Goal: Task Accomplishment & Management: Manage account settings

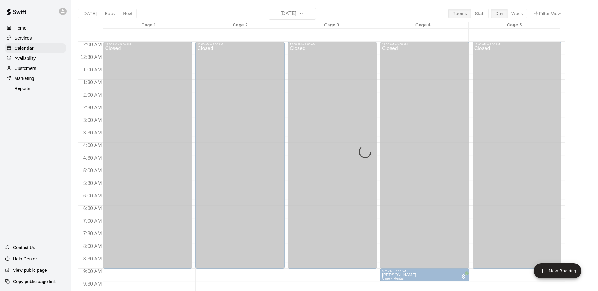
scroll to position [286, 0]
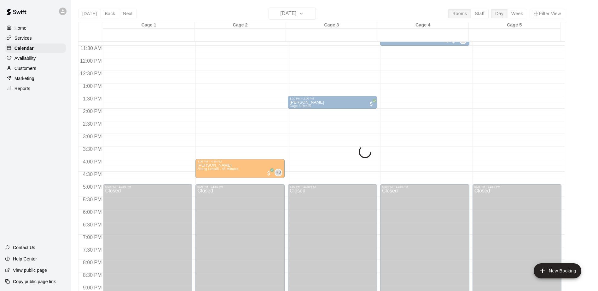
click at [311, 14] on div "[DATE] Back [DATE][DATE] Rooms Staff Day Week Filter View Cage 1 12 Sun Cage 2 …" at bounding box center [321, 153] width 487 height 291
click at [302, 52] on div "12:00 AM – 9:00 AM Closed 1:30 PM – 2:00 PM [PERSON_NAME] Cage 3 Rental 5:00 PM…" at bounding box center [332, 58] width 89 height 605
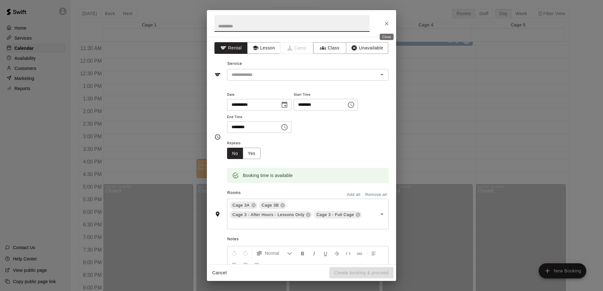
click at [387, 23] on icon "Close" at bounding box center [387, 24] width 4 height 4
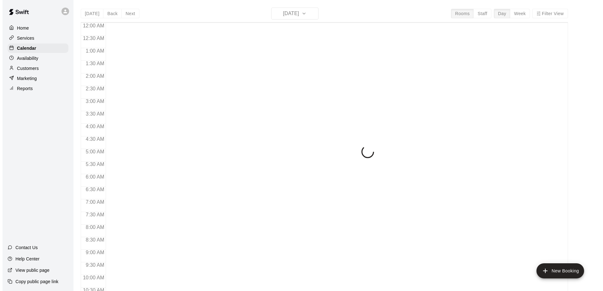
scroll to position [225, 0]
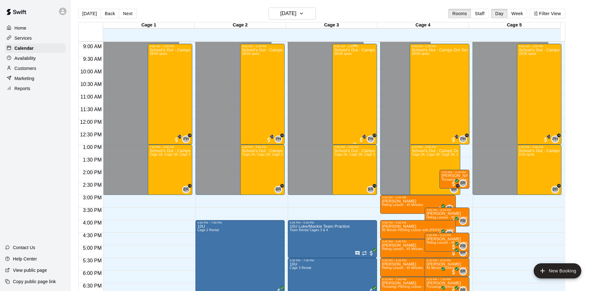
click at [349, 89] on div "School's Out - Camps On! Session 2 (October 13th) 28/28 spots" at bounding box center [354, 193] width 41 height 291
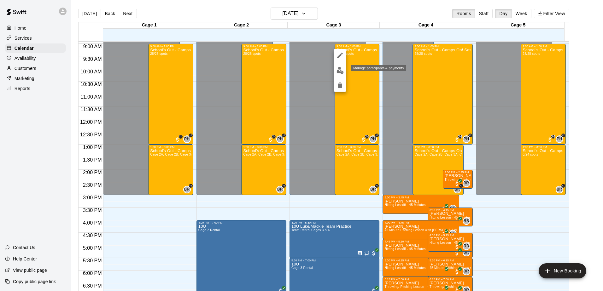
click at [336, 70] on img "edit" at bounding box center [339, 70] width 7 height 7
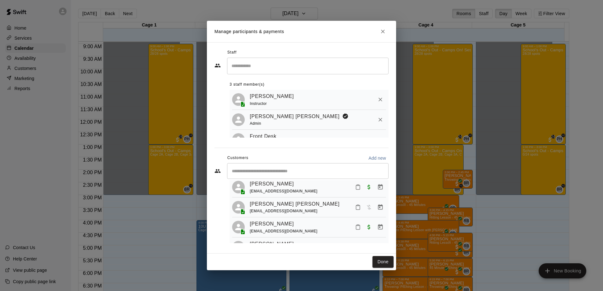
scroll to position [189, 0]
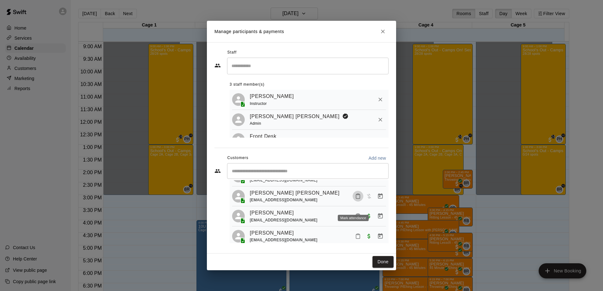
click at [355, 199] on icon "Mark attendance" at bounding box center [358, 197] width 6 height 6
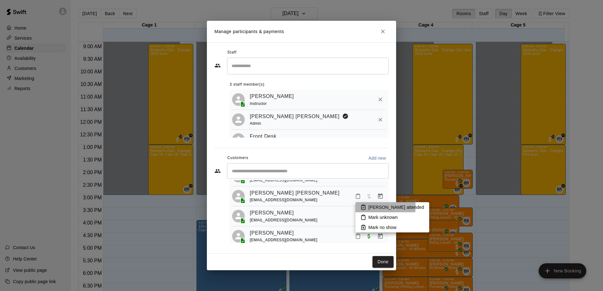
click at [385, 207] on p "Mark attended" at bounding box center [396, 207] width 56 height 6
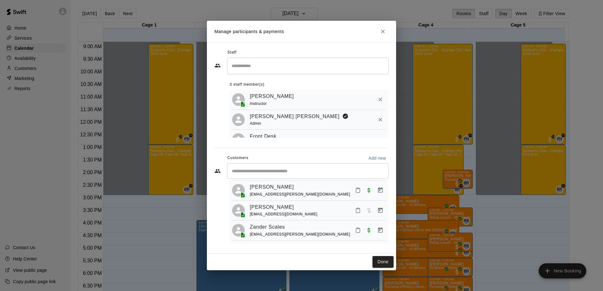
scroll to position [542, 0]
click at [355, 210] on icon "Mark attendance" at bounding box center [358, 211] width 6 height 6
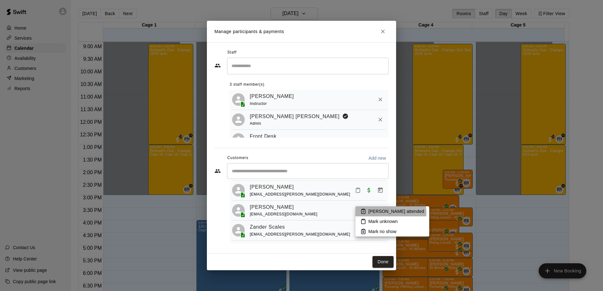
click at [390, 213] on p "Mark attended" at bounding box center [396, 211] width 56 height 6
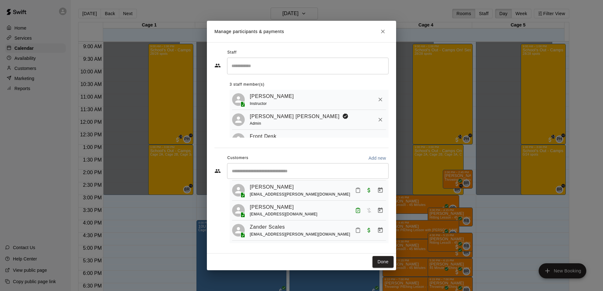
scroll to position [510, 0]
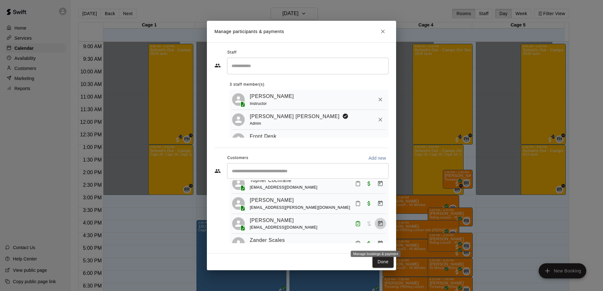
click at [377, 227] on icon "Manage bookings & payment" at bounding box center [380, 224] width 6 height 6
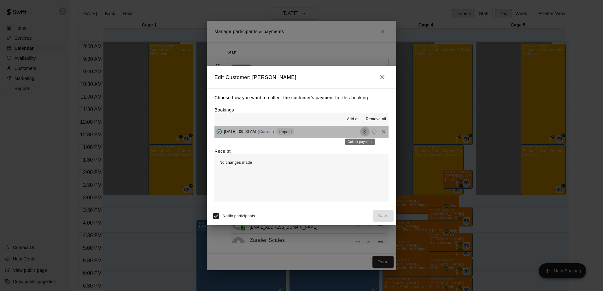
click at [362, 131] on icon "Collect payment" at bounding box center [365, 132] width 6 height 6
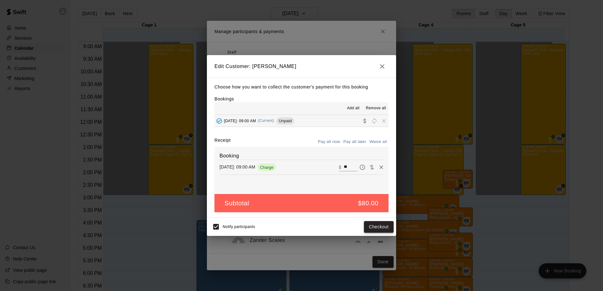
click at [380, 226] on button "Checkout" at bounding box center [379, 227] width 30 height 12
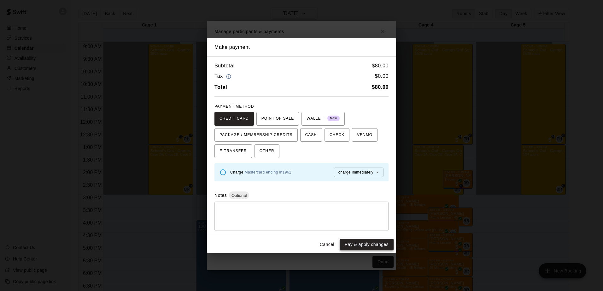
click at [365, 243] on button "Pay & apply changes" at bounding box center [367, 245] width 54 height 12
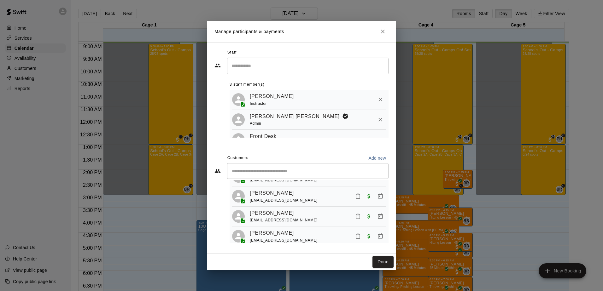
scroll to position [198, 0]
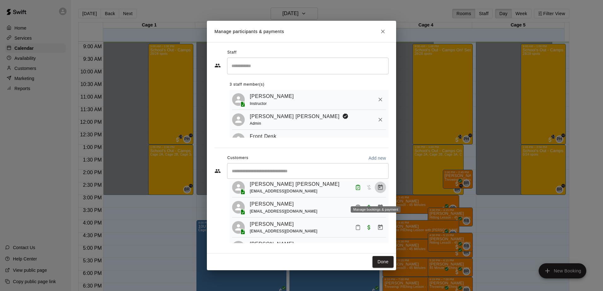
click at [377, 191] on icon "Manage bookings & payment" at bounding box center [380, 187] width 6 height 6
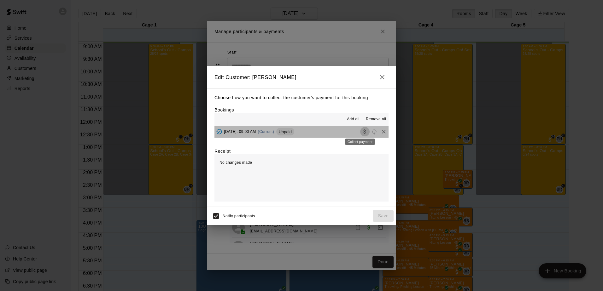
click at [363, 132] on icon "Collect payment" at bounding box center [364, 132] width 3 height 5
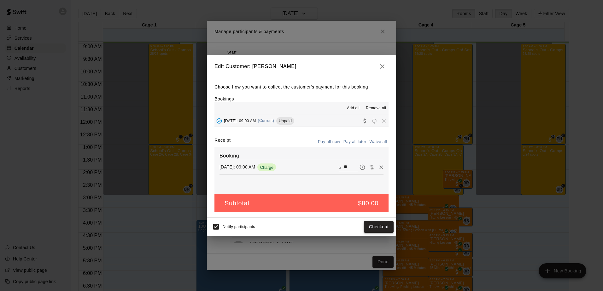
click at [371, 225] on button "Checkout" at bounding box center [379, 227] width 30 height 12
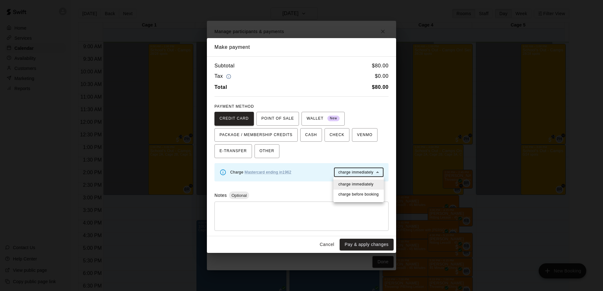
click at [354, 173] on body "Home Services Calendar Availability Customers Marketing Reports Contact Us Help…" at bounding box center [301, 150] width 603 height 301
click at [353, 184] on span "charge immediately" at bounding box center [355, 185] width 35 height 6
click at [363, 245] on button "Pay & apply changes" at bounding box center [367, 245] width 54 height 12
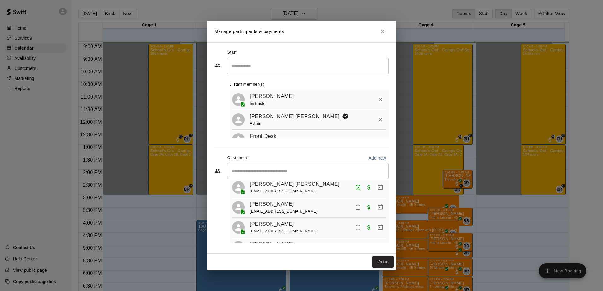
scroll to position [166, 0]
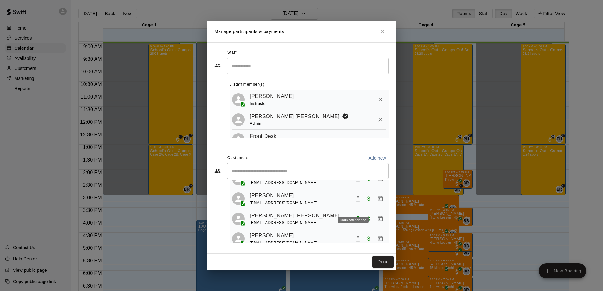
click at [355, 202] on icon "Mark attendance" at bounding box center [358, 199] width 6 height 6
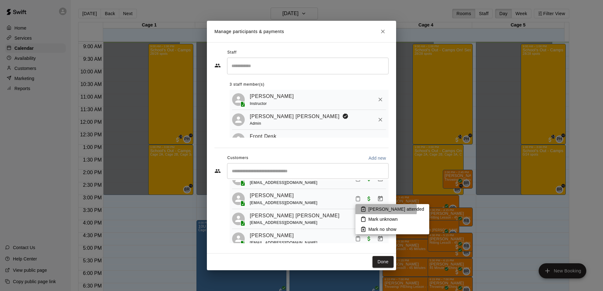
click at [386, 210] on p "Mark attended" at bounding box center [396, 209] width 56 height 6
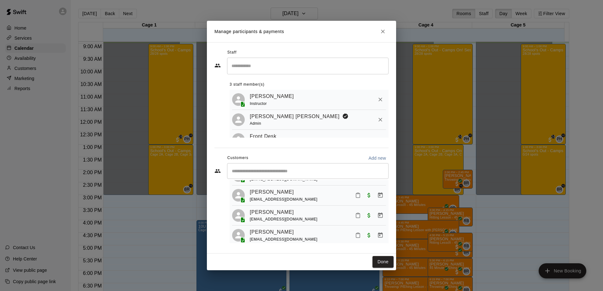
scroll to position [441, 0]
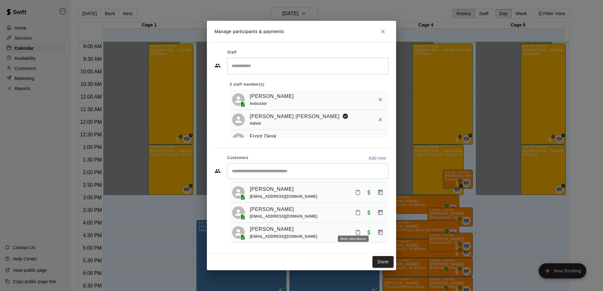
click at [353, 218] on button "Mark attendance" at bounding box center [358, 212] width 11 height 11
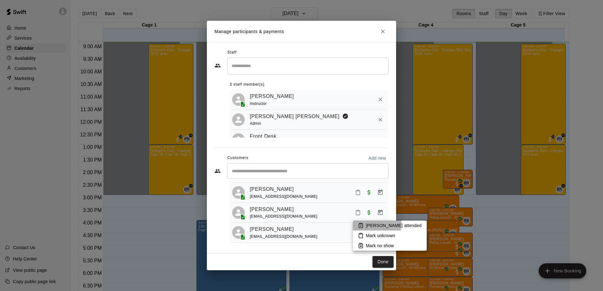
click at [374, 224] on p "Mark attended" at bounding box center [394, 226] width 56 height 6
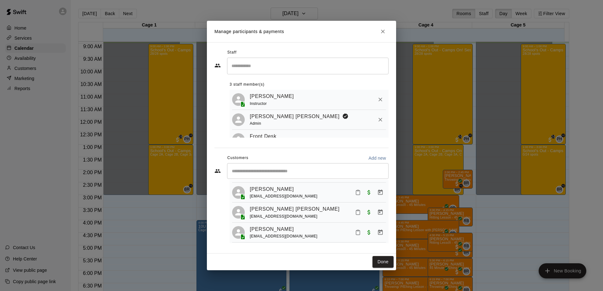
scroll to position [105, 0]
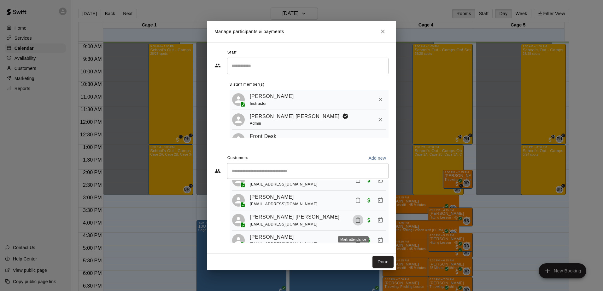
click at [357, 219] on rect "Mark attendance" at bounding box center [358, 218] width 2 height 1
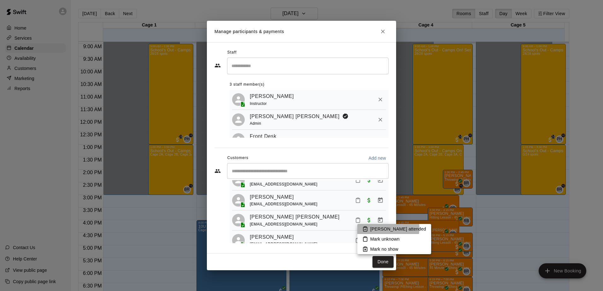
click at [388, 229] on p "Mark attended" at bounding box center [398, 229] width 56 height 6
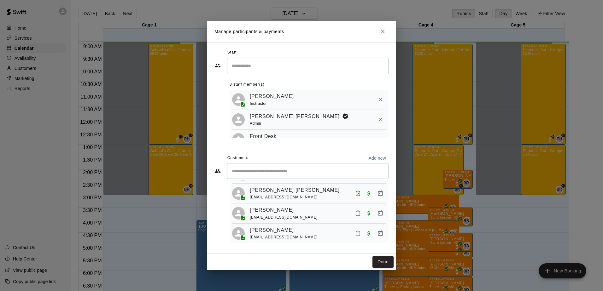
scroll to position [196, 0]
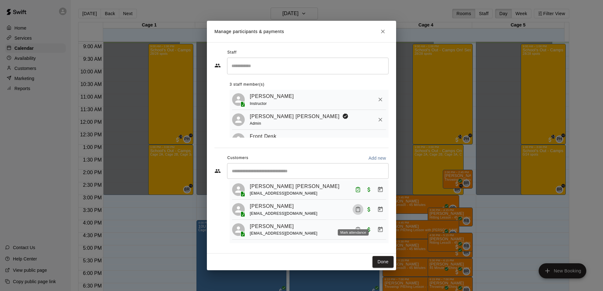
click at [355, 213] on icon "Mark attendance" at bounding box center [358, 210] width 6 height 6
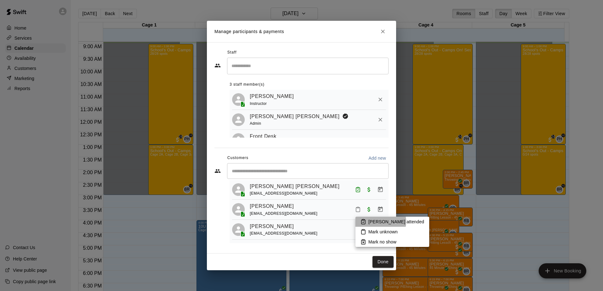
click at [380, 222] on p "Mark attended" at bounding box center [396, 222] width 56 height 6
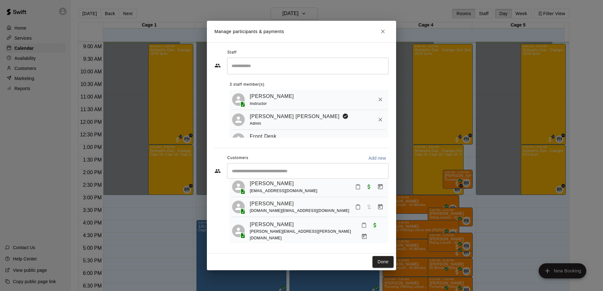
scroll to position [303, 0]
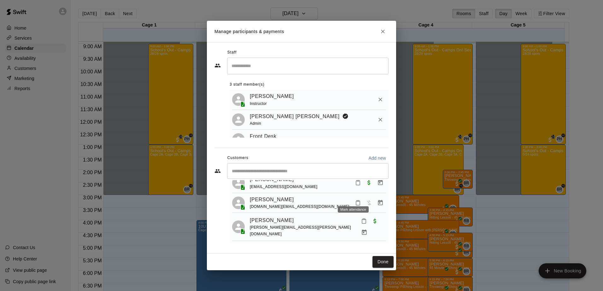
click at [356, 185] on icon "Mark attendance" at bounding box center [358, 183] width 4 height 4
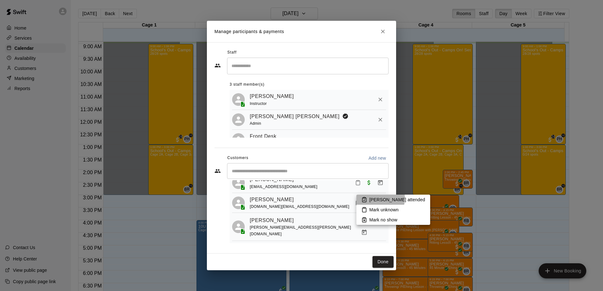
click at [380, 199] on p "Mark attended" at bounding box center [397, 200] width 56 height 6
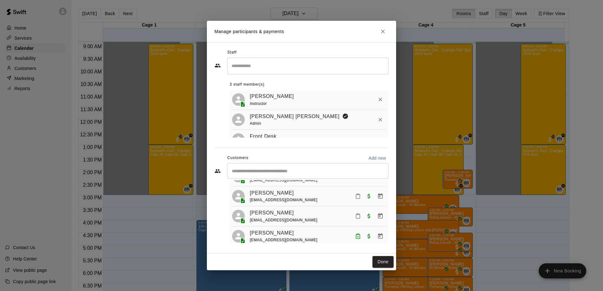
scroll to position [429, 0]
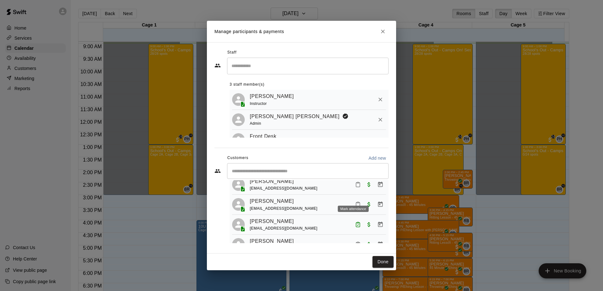
click at [355, 188] on icon "Mark attendance" at bounding box center [358, 185] width 6 height 6
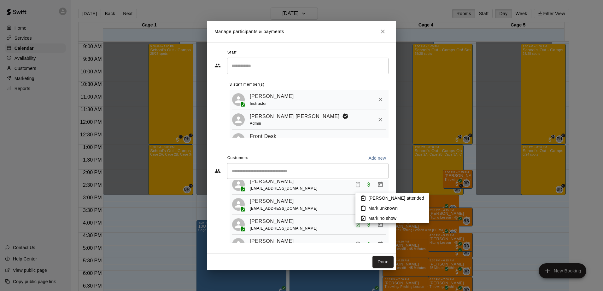
click at [372, 197] on p "Mark attended" at bounding box center [396, 198] width 56 height 6
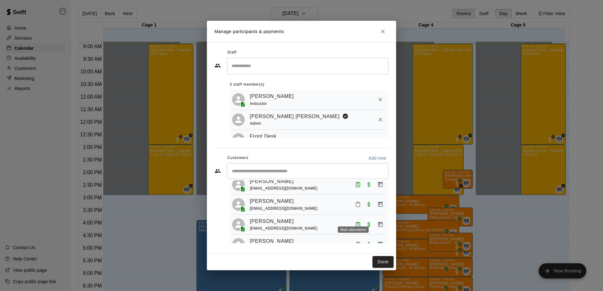
click at [355, 207] on icon "Mark attendance" at bounding box center [358, 205] width 6 height 6
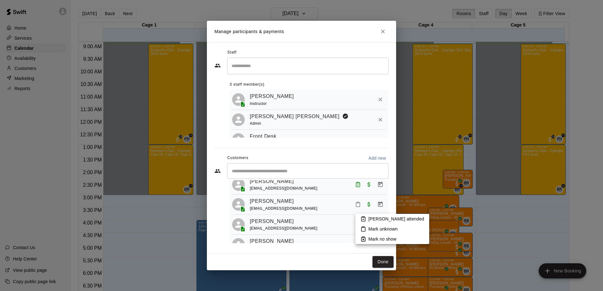
click at [375, 220] on p "Mark attended" at bounding box center [396, 219] width 56 height 6
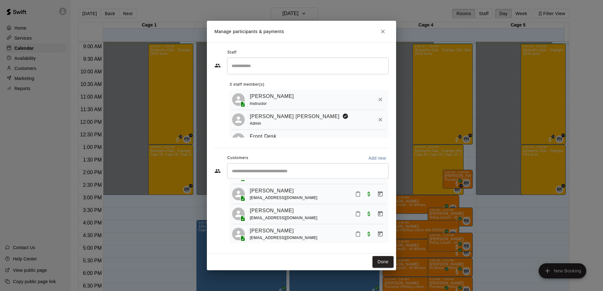
scroll to position [239, 0]
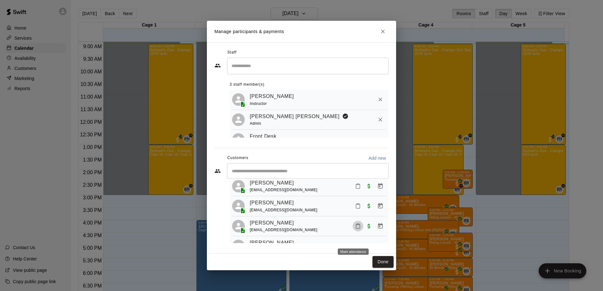
click at [353, 232] on button "Mark attendance" at bounding box center [358, 226] width 11 height 11
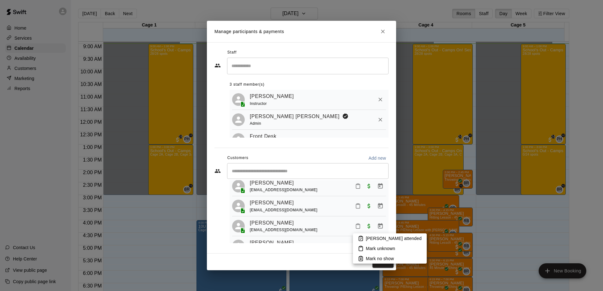
click at [375, 237] on p "Mark attended" at bounding box center [394, 239] width 56 height 6
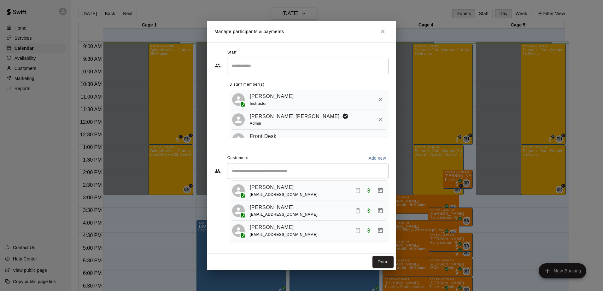
scroll to position [47, 0]
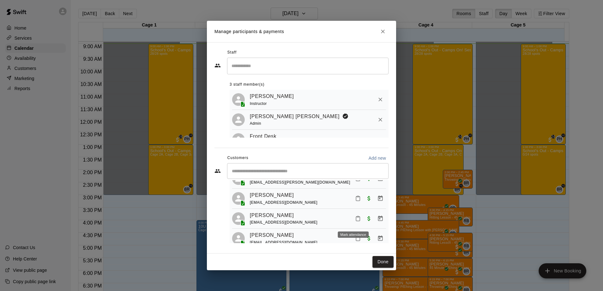
click at [355, 221] on icon "Mark attendance" at bounding box center [358, 219] width 6 height 6
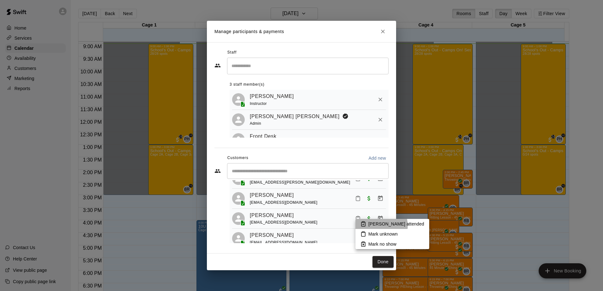
click at [381, 226] on p "Mark attended" at bounding box center [396, 224] width 56 height 6
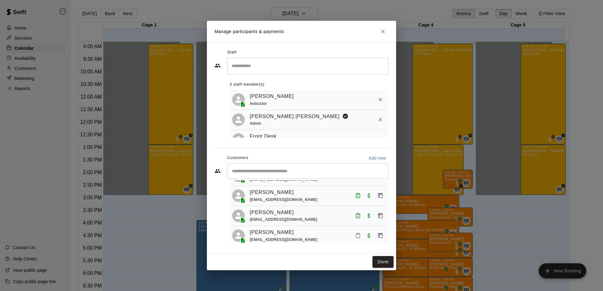
scroll to position [466, 0]
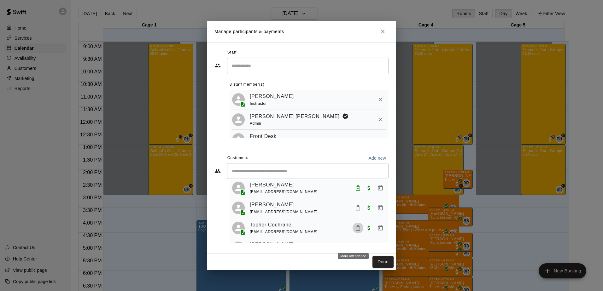
click at [357, 227] on rect "Mark attendance" at bounding box center [358, 226] width 2 height 1
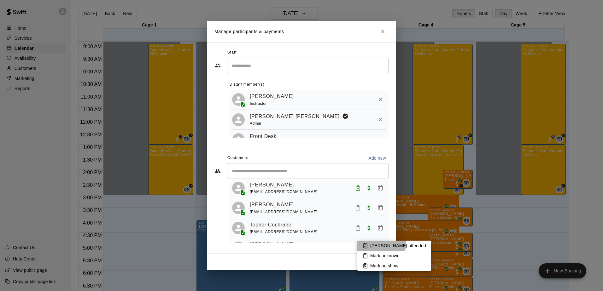
click at [379, 243] on p "Mark attended" at bounding box center [398, 246] width 56 height 6
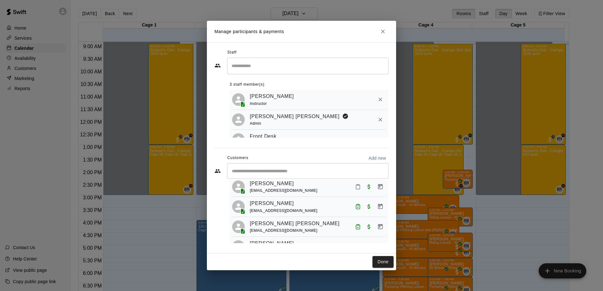
scroll to position [143, 0]
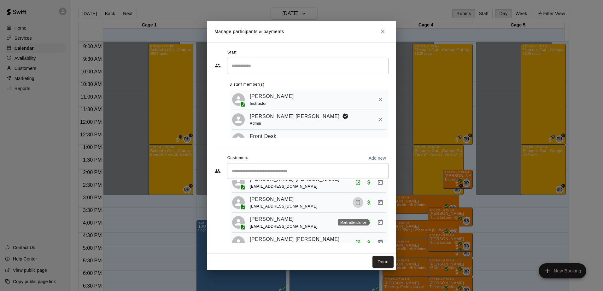
click at [355, 206] on icon "Mark attendance" at bounding box center [358, 203] width 6 height 6
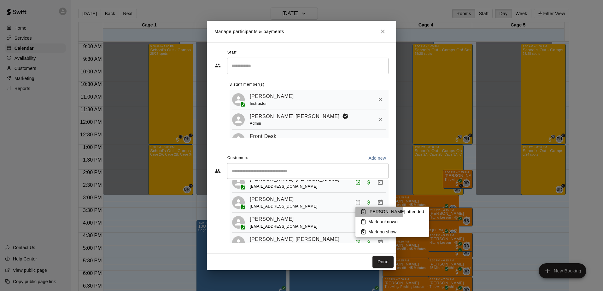
click at [371, 212] on p "Mark attended" at bounding box center [396, 212] width 56 height 6
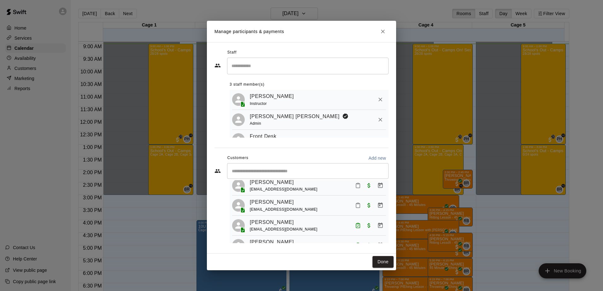
scroll to position [384, 0]
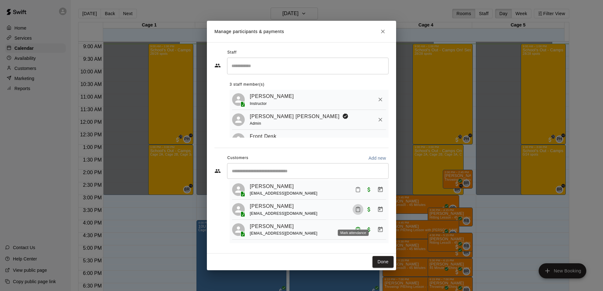
click at [355, 213] on icon "Mark attendance" at bounding box center [358, 210] width 6 height 6
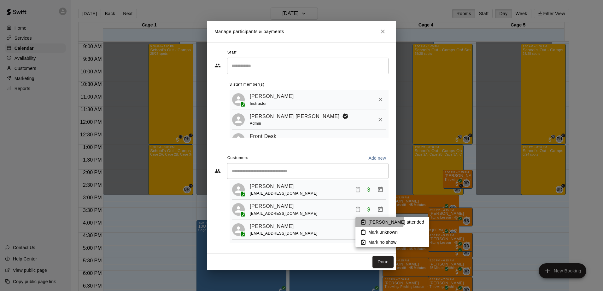
click at [369, 220] on p "Mark attended" at bounding box center [396, 222] width 56 height 6
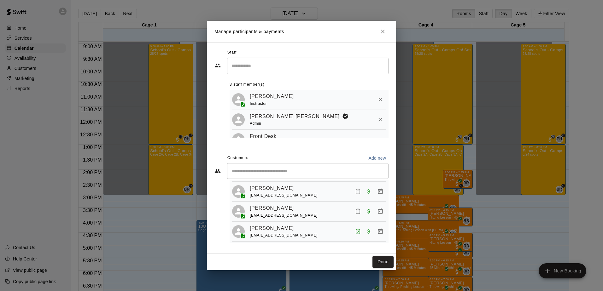
scroll to position [230, 0]
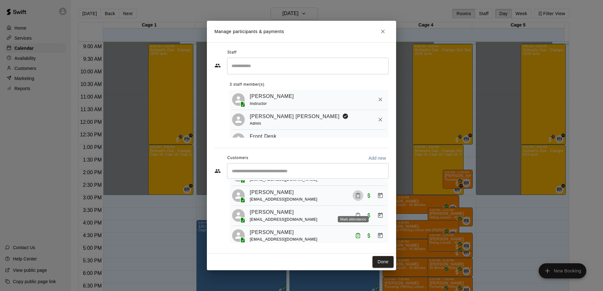
click at [355, 199] on icon "Mark attendance" at bounding box center [358, 196] width 6 height 6
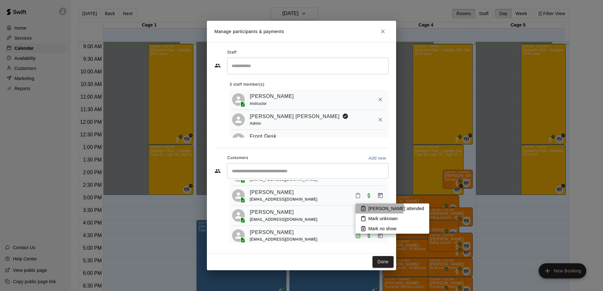
click at [375, 207] on p "Mark attended" at bounding box center [396, 209] width 56 height 6
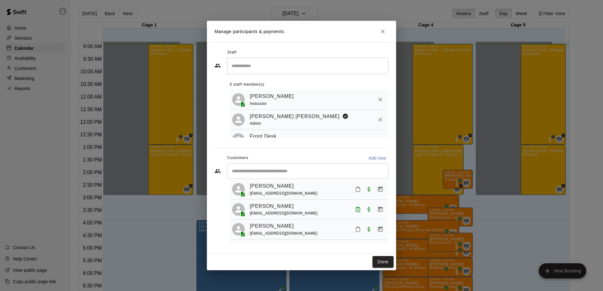
scroll to position [48, 0]
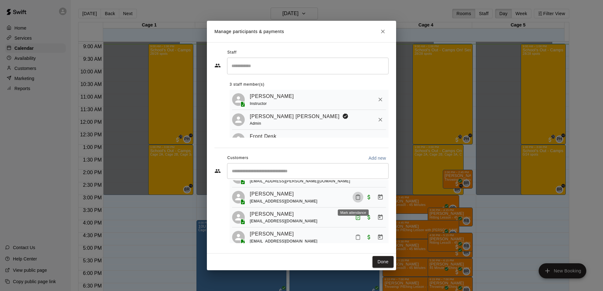
click at [356, 200] on icon "Mark attendance" at bounding box center [358, 198] width 4 height 4
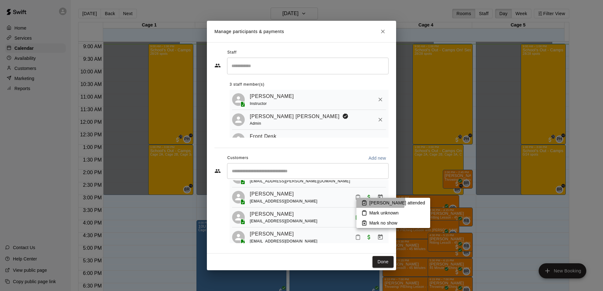
click at [378, 200] on p "Mark attended" at bounding box center [397, 203] width 56 height 6
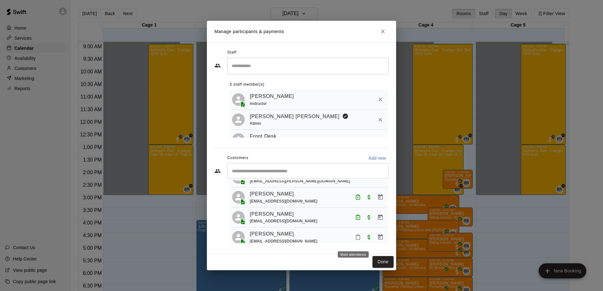
click at [355, 240] on icon "Mark attendance" at bounding box center [358, 238] width 6 height 6
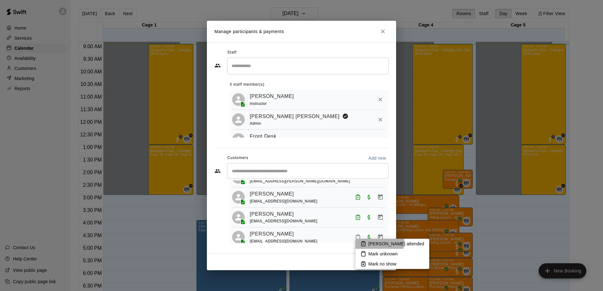
click at [379, 242] on p "Mark attended" at bounding box center [396, 244] width 56 height 6
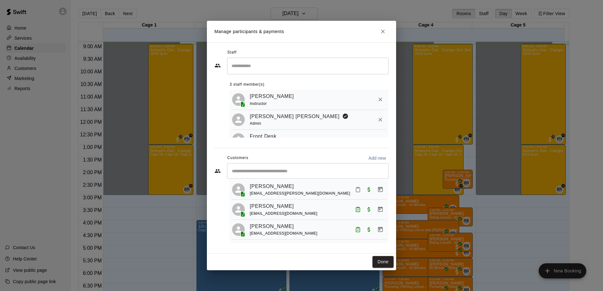
scroll to position [20, 0]
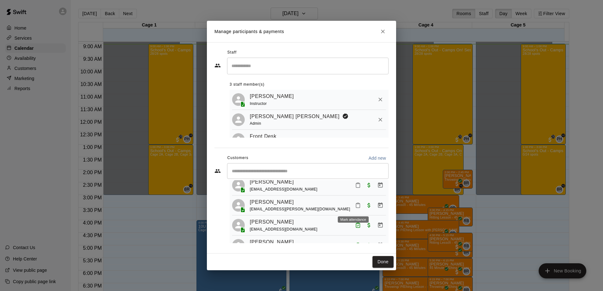
click at [355, 206] on icon "Mark attendance" at bounding box center [358, 206] width 6 height 6
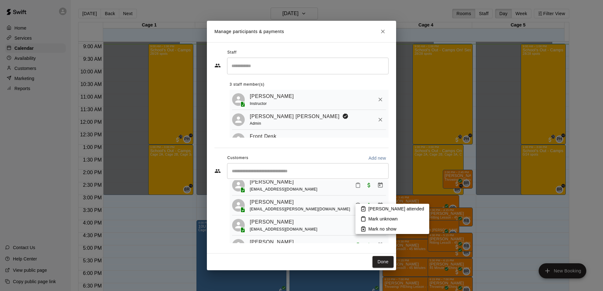
click at [384, 209] on p "Mark attended" at bounding box center [396, 209] width 56 height 6
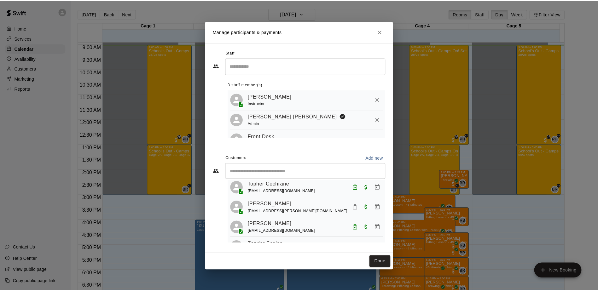
scroll to position [510, 0]
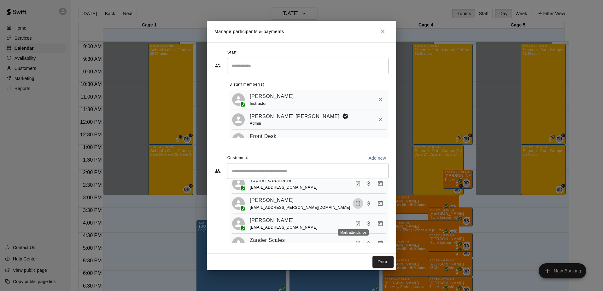
click at [355, 207] on icon "Mark attendance" at bounding box center [358, 204] width 6 height 6
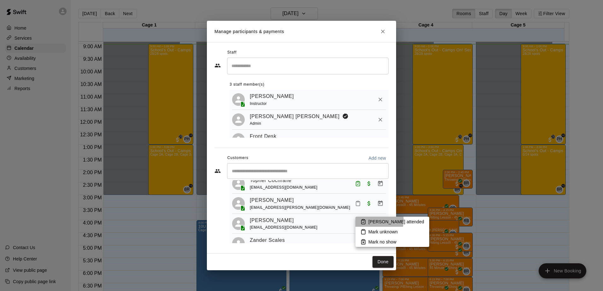
click at [375, 221] on p "Mark attended" at bounding box center [396, 222] width 56 height 6
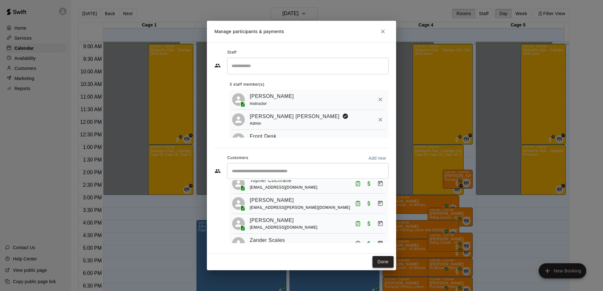
click at [377, 264] on button "Done" at bounding box center [382, 262] width 21 height 12
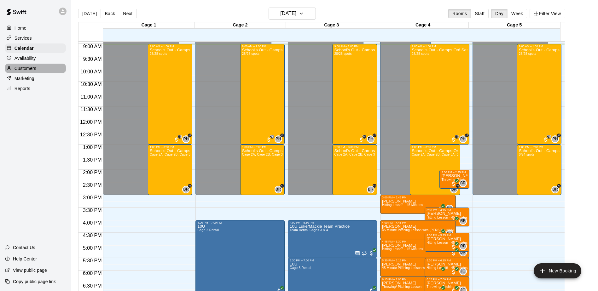
click at [21, 70] on p "Customers" at bounding box center [26, 68] width 22 height 6
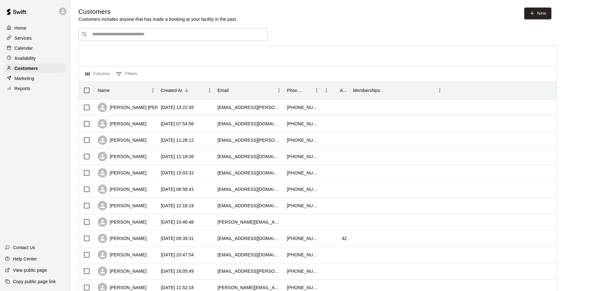
click at [114, 32] on input "Search customers by name or email" at bounding box center [177, 34] width 175 height 6
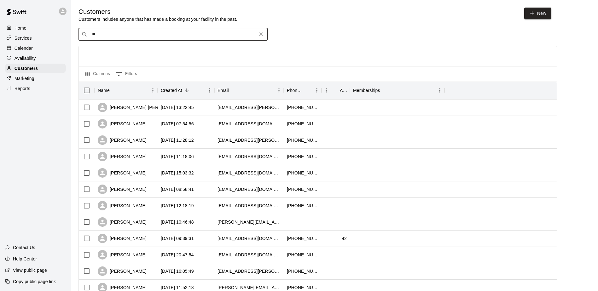
type input "*"
type input "****"
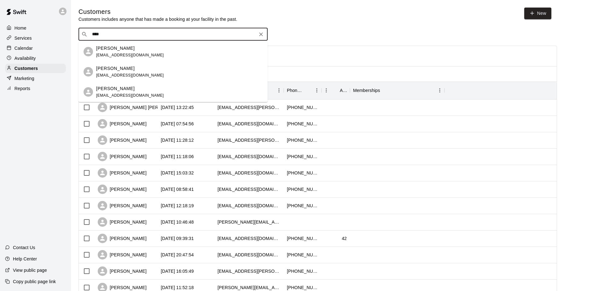
click at [113, 70] on p "Brock Hurrell" at bounding box center [115, 68] width 38 height 7
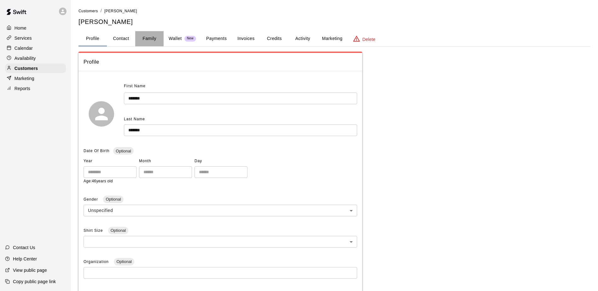
click at [149, 37] on button "Family" at bounding box center [149, 38] width 28 height 15
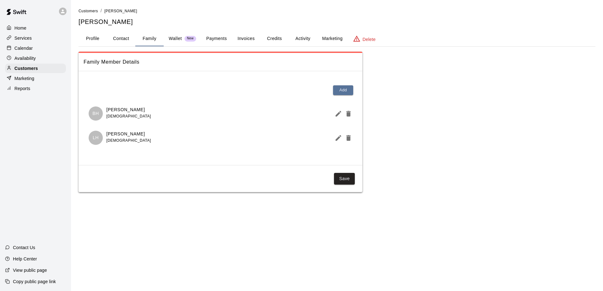
click at [25, 49] on p "Calendar" at bounding box center [24, 48] width 18 height 6
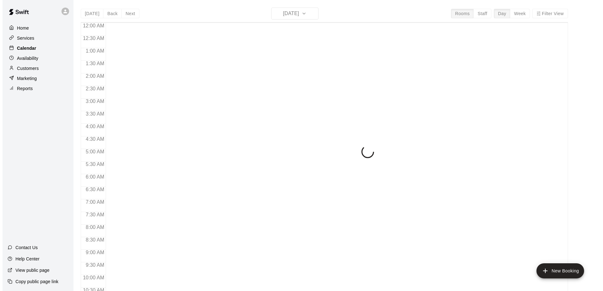
scroll to position [228, 0]
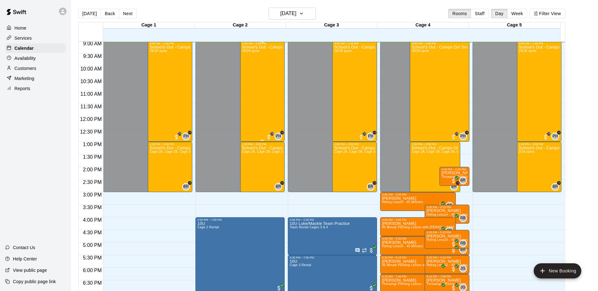
click at [273, 74] on div "School's Out - Camps On! Session 2 (October 13th) 28/28 spots" at bounding box center [262, 190] width 41 height 291
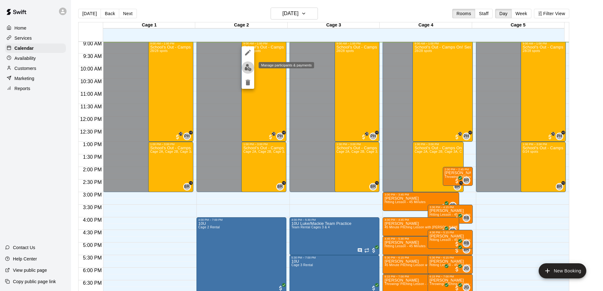
click at [247, 66] on img "edit" at bounding box center [247, 67] width 7 height 7
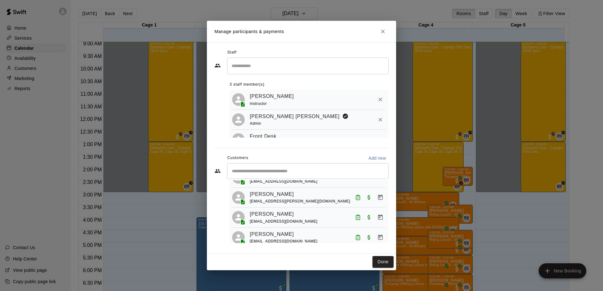
scroll to position [0, 0]
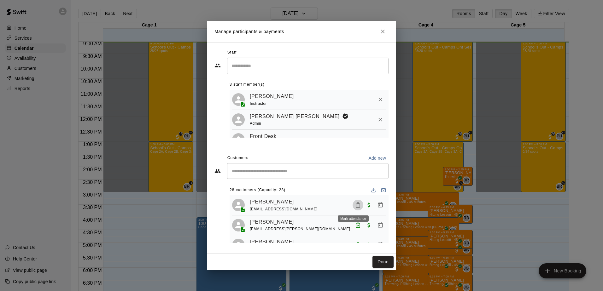
click at [355, 206] on icon "Mark attendance" at bounding box center [358, 205] width 6 height 6
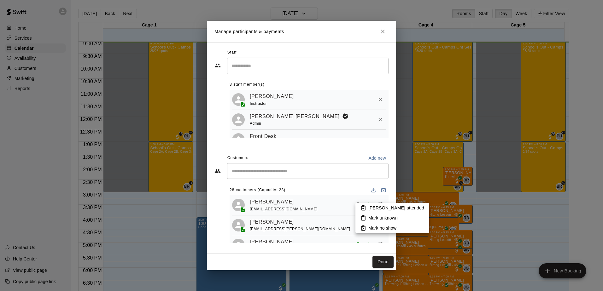
click at [376, 210] on p "Mark attended" at bounding box center [396, 208] width 56 height 6
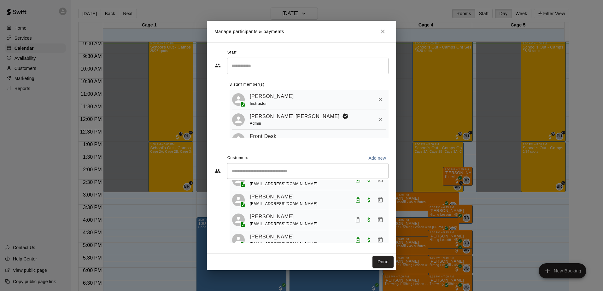
scroll to position [233, 0]
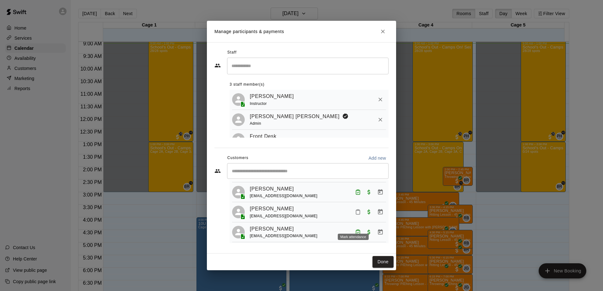
click at [356, 215] on icon "Mark attendance" at bounding box center [358, 212] width 4 height 4
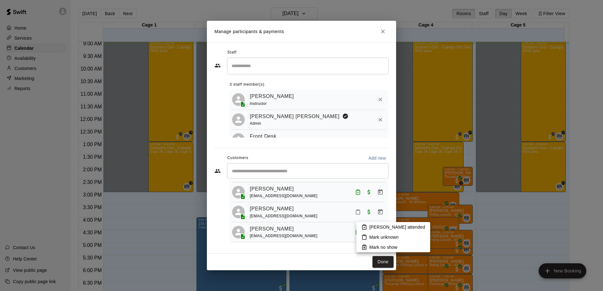
click at [373, 225] on p "Mark attended" at bounding box center [397, 227] width 56 height 6
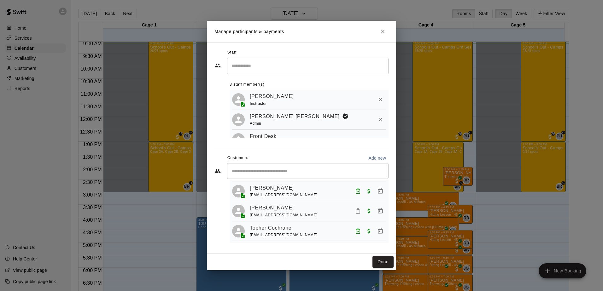
scroll to position [467, 0]
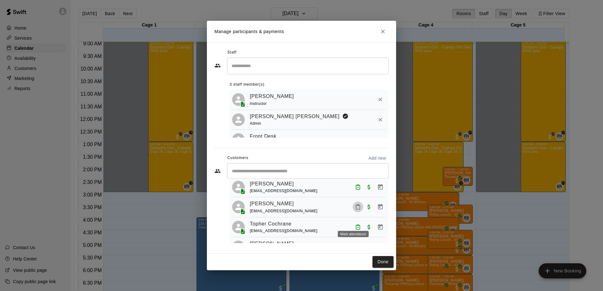
click at [355, 210] on icon "Mark attendance" at bounding box center [358, 207] width 6 height 6
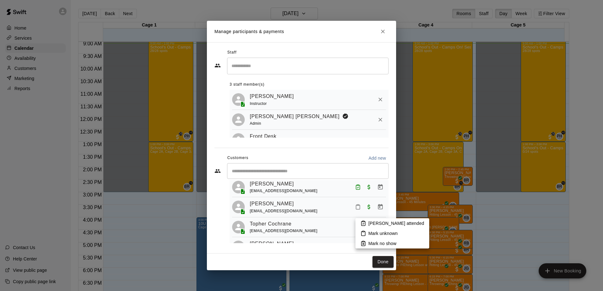
click at [371, 221] on p "Mark attended" at bounding box center [396, 223] width 56 height 6
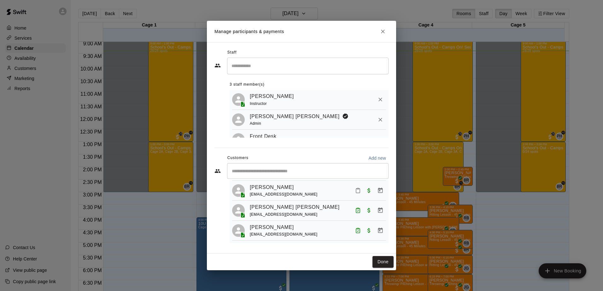
scroll to position [111, 0]
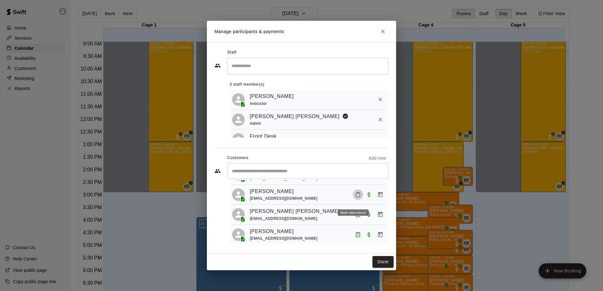
click at [357, 193] on rect "Mark attendance" at bounding box center [358, 192] width 2 height 1
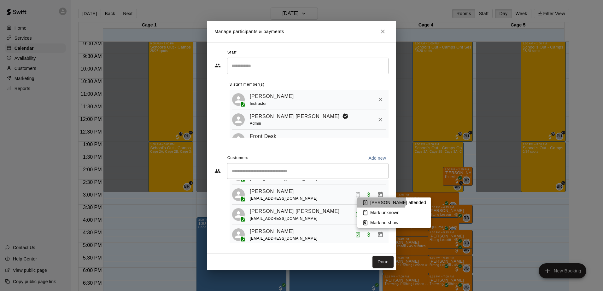
click at [377, 200] on p "Mark attended" at bounding box center [398, 203] width 56 height 6
